Goal: Transaction & Acquisition: Purchase product/service

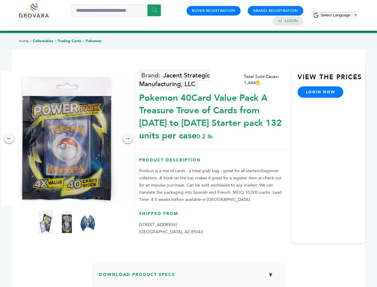
click at [339, 15] on span "Select Language" at bounding box center [336, 15] width 30 height 4
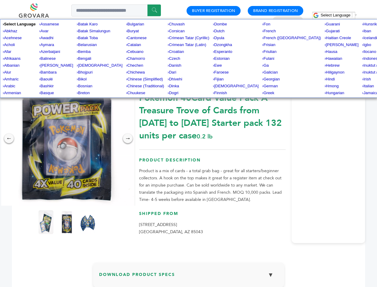
click at [67, 138] on img at bounding box center [67, 138] width 134 height 134
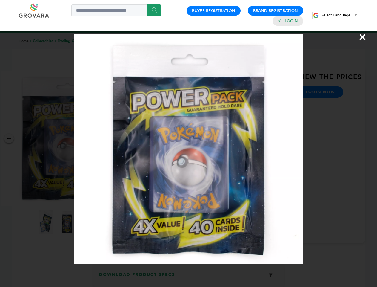
click at [9, 138] on div "×" at bounding box center [188, 143] width 377 height 287
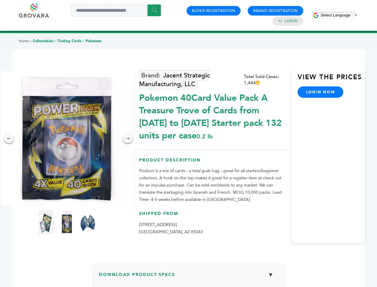
click at [128, 138] on div "→" at bounding box center [128, 138] width 10 height 10
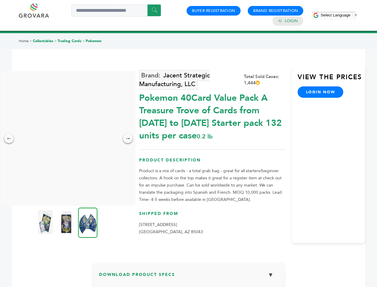
click at [46, 222] on img at bounding box center [45, 222] width 15 height 24
click at [0, 0] on div "×" at bounding box center [0, 0] width 0 height 0
click at [88, 222] on img at bounding box center [87, 222] width 19 height 30
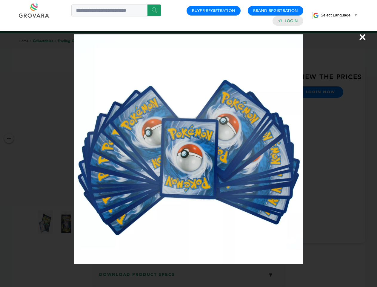
click at [189, 277] on div "×" at bounding box center [188, 143] width 377 height 287
